Goal: Task Accomplishment & Management: Manage account settings

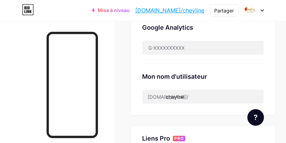
scroll to position [268, 0]
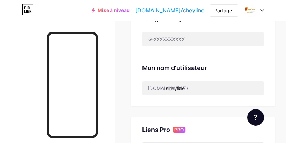
click at [28, 14] on icon at bounding box center [28, 9] width 12 height 11
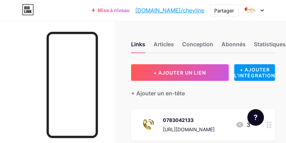
click at [201, 13] on link "[DOMAIN_NAME]/cheyline" at bounding box center [169, 10] width 69 height 8
click at [176, 9] on font "[DOMAIN_NAME]/cheyline" at bounding box center [169, 10] width 69 height 7
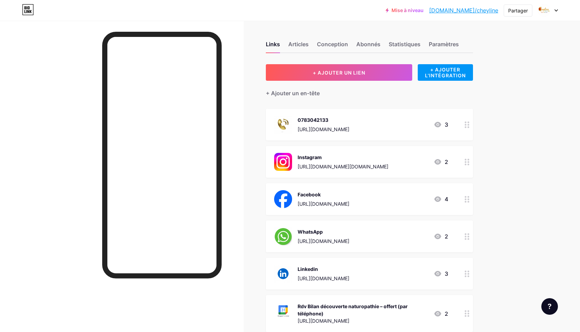
click at [286, 143] on div at bounding box center [468, 274] width 12 height 32
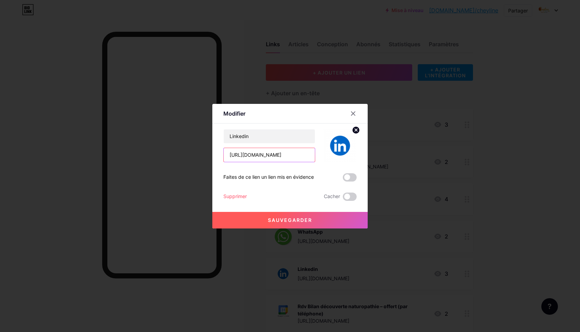
click at [286, 143] on input "[URL][DOMAIN_NAME]" at bounding box center [269, 155] width 91 height 14
paste input "[DOMAIN_NAME]/cheyline"
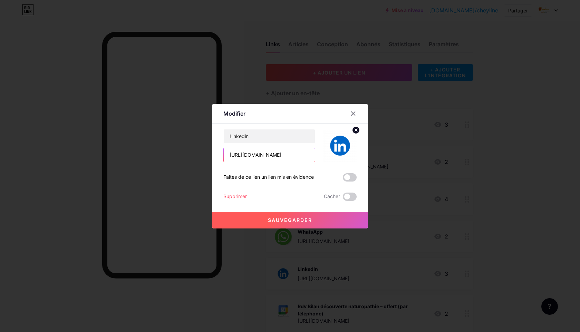
type input "[DOMAIN_NAME]/cheyline"
drag, startPoint x: 276, startPoint y: 157, endPoint x: 196, endPoint y: 153, distance: 79.9
click at [196, 143] on div "Modifier Contenu YouTube Lisez des vidéos YouTube sans quitter votre page. AJOU…" at bounding box center [290, 166] width 580 height 332
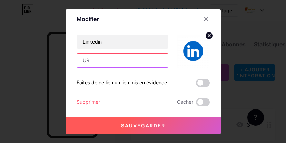
click at [106, 61] on input "text" at bounding box center [122, 61] width 91 height 14
paste input "[URL][DOMAIN_NAME]"
type input "[URL][DOMAIN_NAME]"
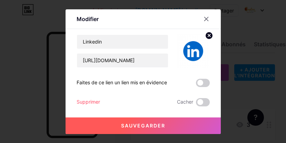
scroll to position [0, 0]
click at [125, 128] on font "Sauvegarder" at bounding box center [143, 126] width 44 height 6
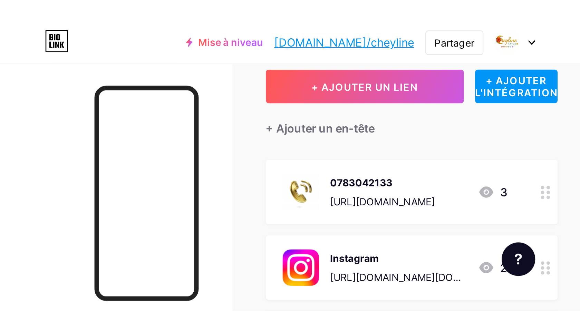
scroll to position [21, 0]
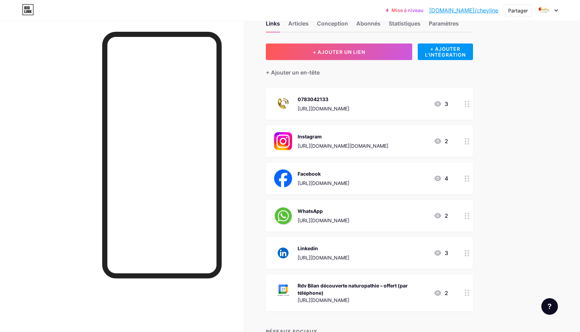
click at [286, 11] on icon at bounding box center [556, 10] width 3 height 2
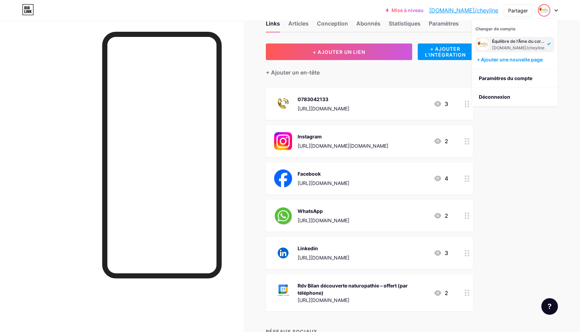
click at [286, 143] on div "Mise à niveau [DOMAIN_NAME]/cheyli... [DOMAIN_NAME]/cheyline Partager Changer d…" at bounding box center [290, 185] width 580 height 413
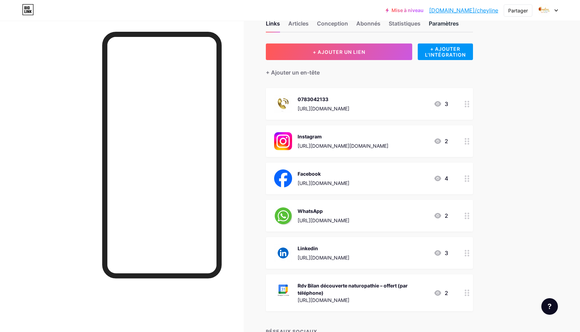
click at [286, 22] on font "Paramètres" at bounding box center [444, 23] width 30 height 7
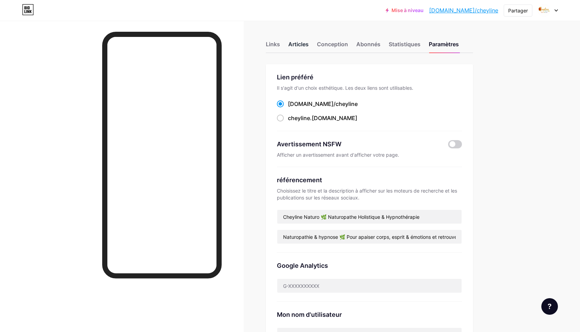
click at [286, 45] on font "Articles" at bounding box center [298, 44] width 20 height 7
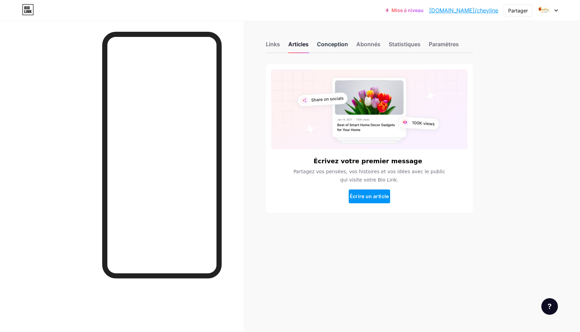
click at [286, 45] on font "Conception" at bounding box center [332, 44] width 31 height 7
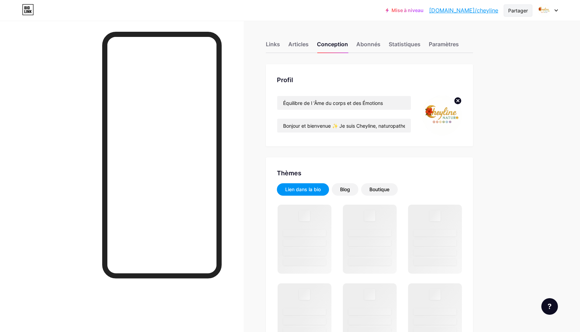
click at [286, 8] on font "Partager" at bounding box center [519, 11] width 20 height 6
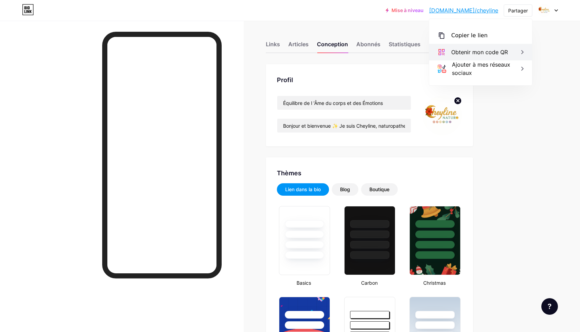
click at [286, 54] on font "Obtenir mon code QR" at bounding box center [480, 52] width 57 height 7
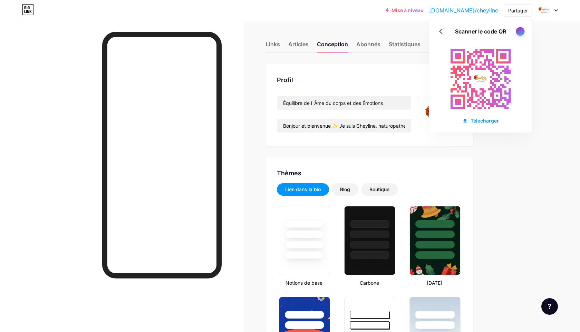
click at [286, 32] on div at bounding box center [520, 31] width 9 height 9
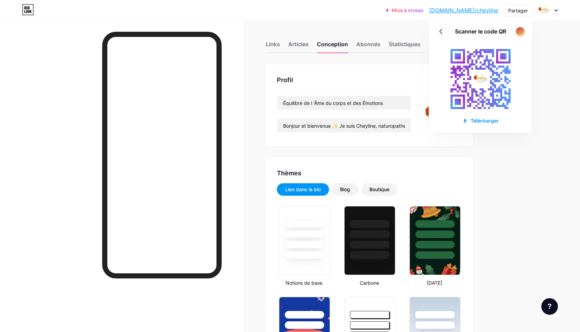
click at [286, 32] on div at bounding box center [520, 31] width 9 height 9
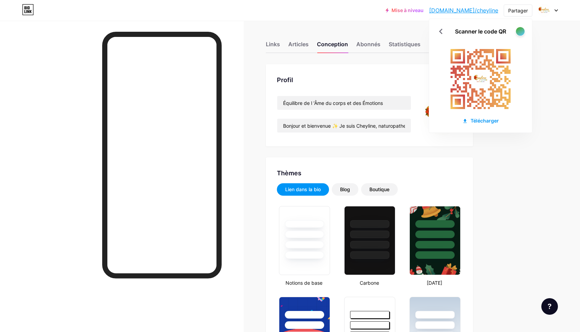
click at [286, 32] on div at bounding box center [520, 31] width 9 height 9
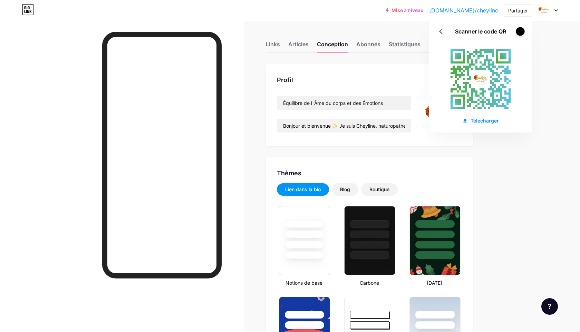
click at [286, 32] on div at bounding box center [520, 31] width 9 height 9
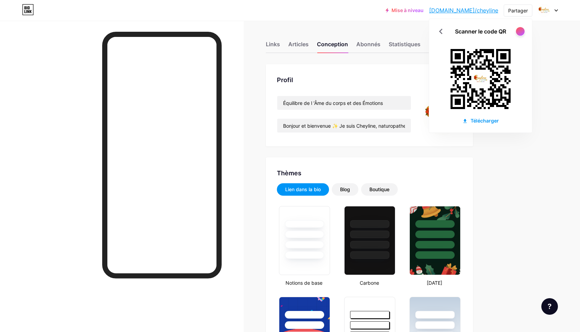
click at [286, 32] on div at bounding box center [520, 31] width 9 height 9
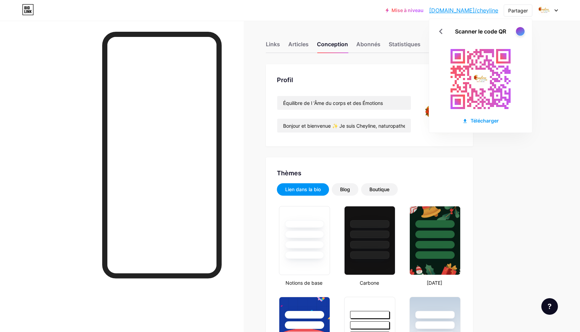
click at [286, 32] on div at bounding box center [520, 31] width 9 height 9
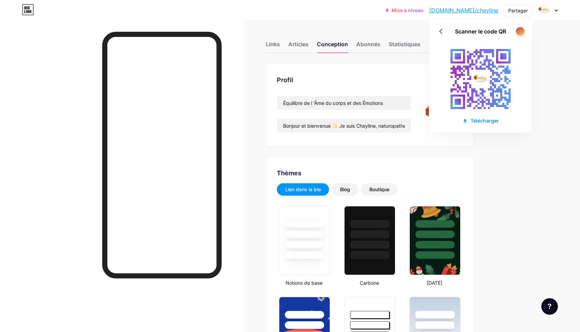
click at [286, 32] on div at bounding box center [520, 31] width 9 height 9
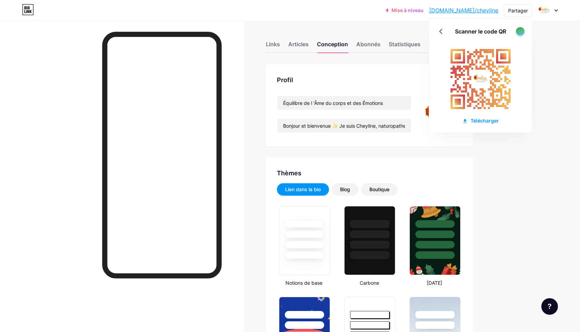
click at [286, 32] on div at bounding box center [520, 31] width 9 height 9
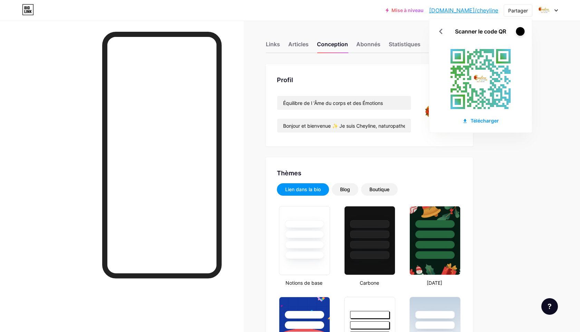
click at [286, 32] on div at bounding box center [520, 31] width 9 height 9
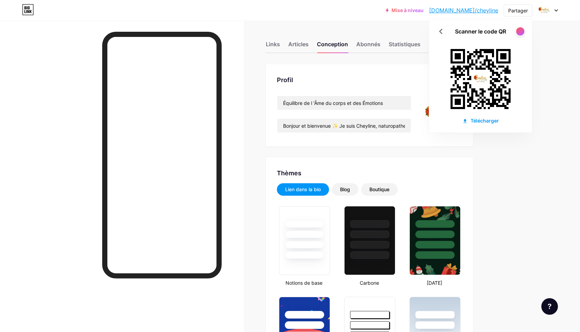
click at [286, 115] on rect at bounding box center [481, 79] width 76 height 76
click at [286, 118] on font "Télécharger" at bounding box center [485, 121] width 28 height 6
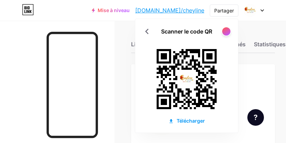
click at [256, 33] on div "Links Articles Conception Abonnés Statistiques Paramètres" at bounding box center [203, 41] width 144 height 24
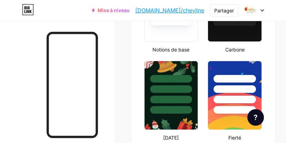
scroll to position [281, 0]
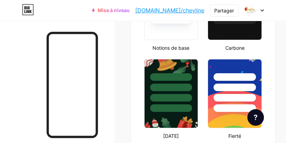
click at [171, 10] on font "[DOMAIN_NAME]/cheyline" at bounding box center [169, 10] width 69 height 7
